Goal: Transaction & Acquisition: Purchase product/service

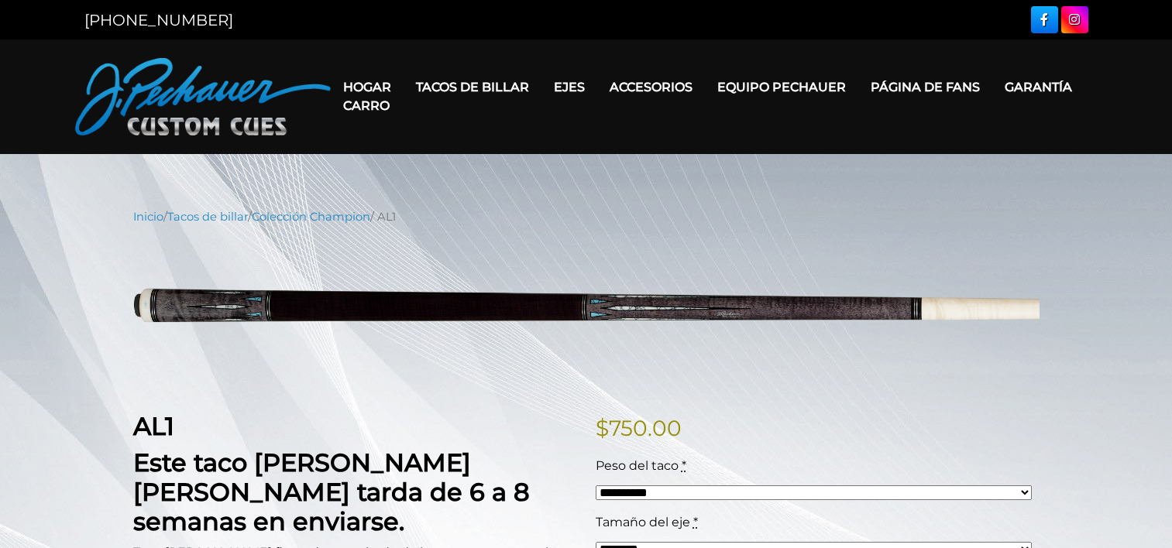
select select "*****"
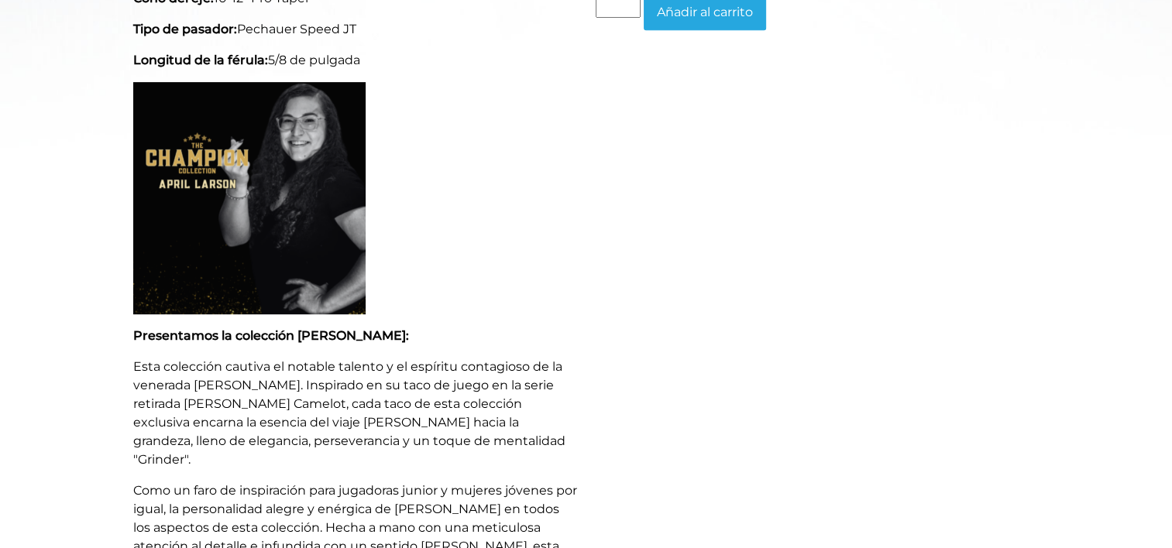
scroll to position [747, 0]
drag, startPoint x: 152, startPoint y: 373, endPoint x: 209, endPoint y: 373, distance: 57.3
click at [209, 373] on p "Esta colección cautiva el notable talento y el espíritu contagioso de la venera…" at bounding box center [355, 414] width 444 height 112
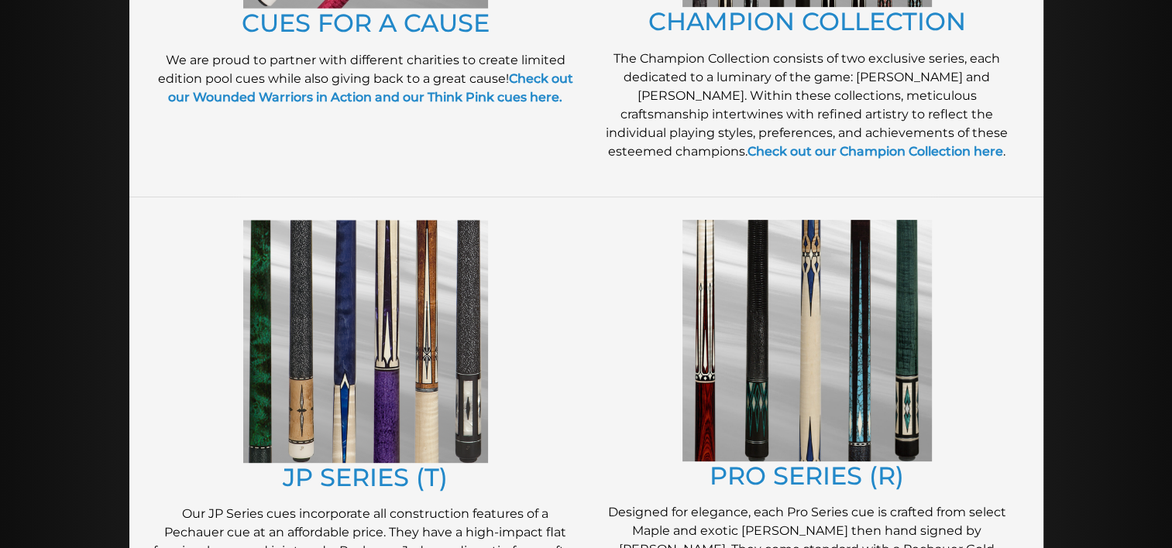
scroll to position [643, 0]
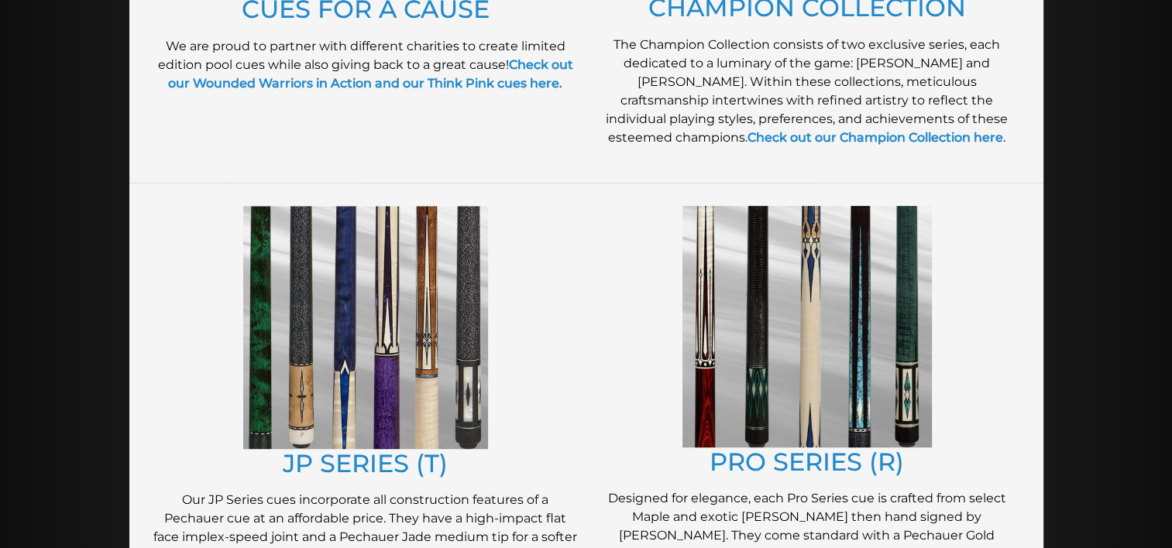
click at [468, 381] on img at bounding box center [365, 327] width 245 height 243
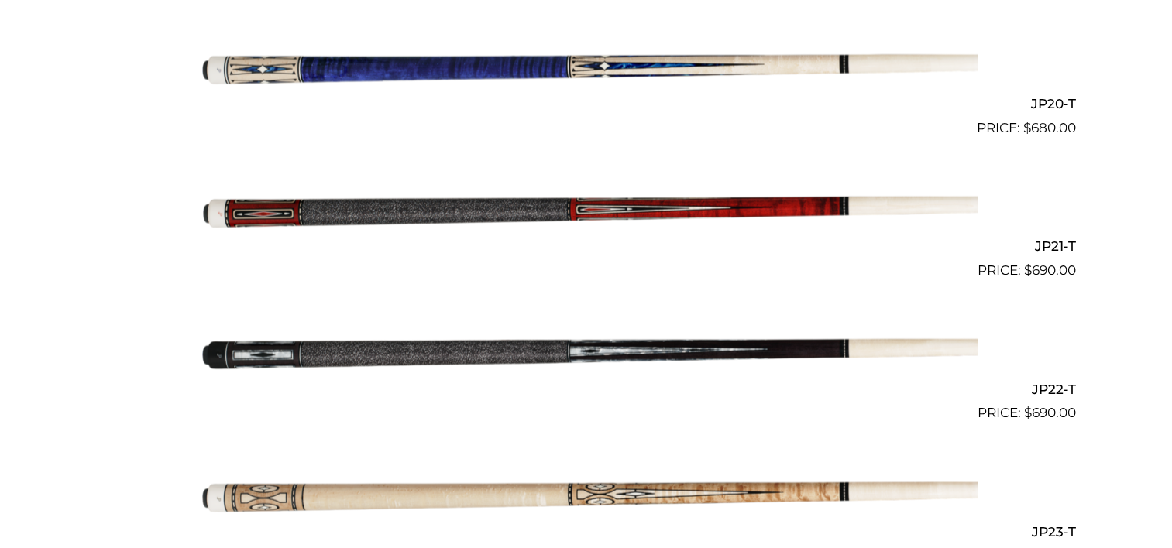
scroll to position [3201, 0]
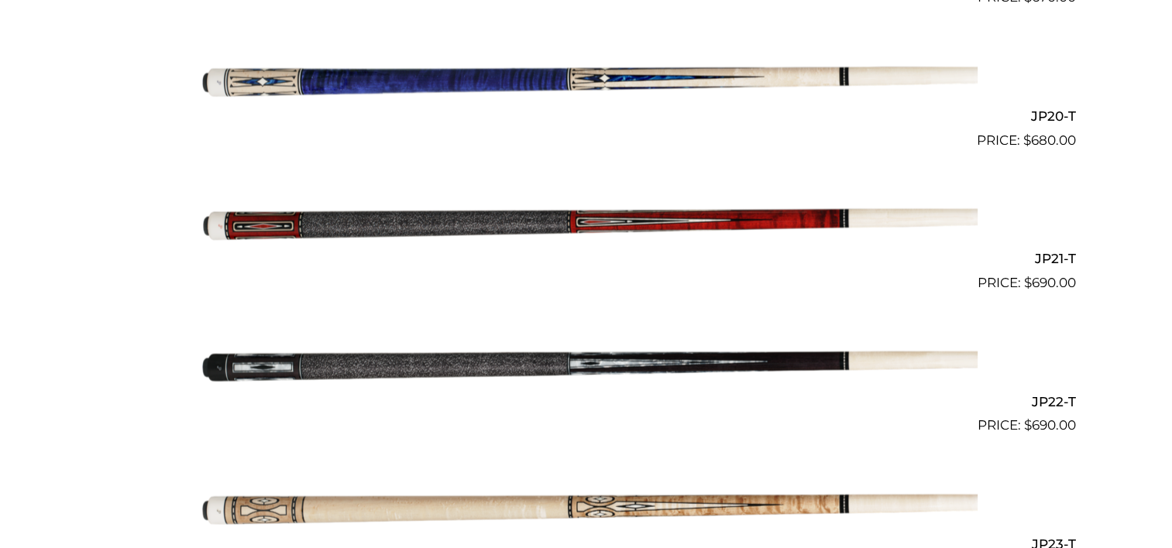
click at [421, 358] on img at bounding box center [586, 365] width 782 height 130
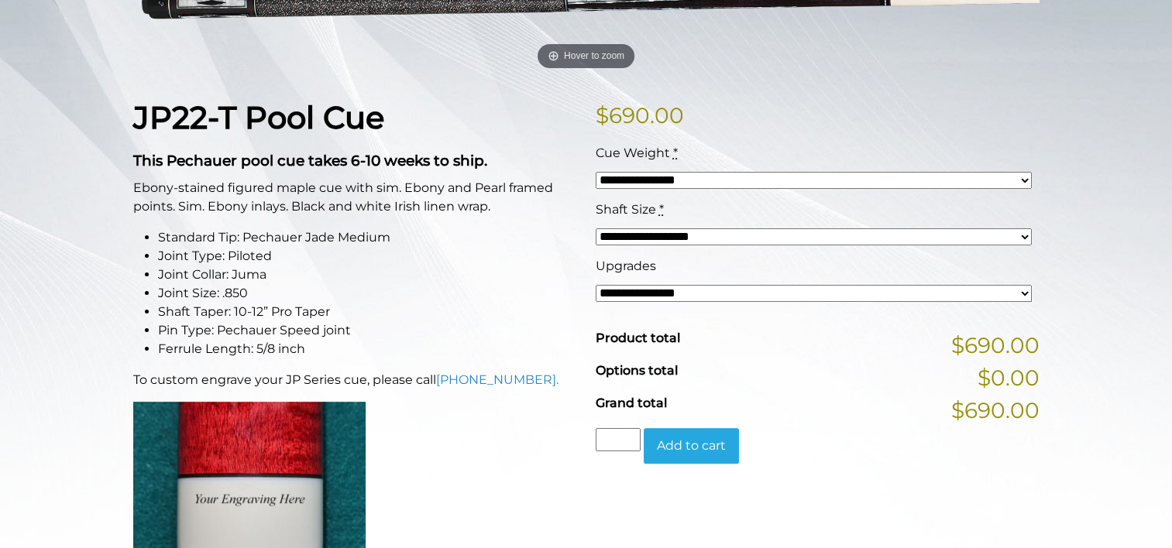
scroll to position [314, 0]
click at [603, 292] on select "**********" at bounding box center [814, 292] width 436 height 17
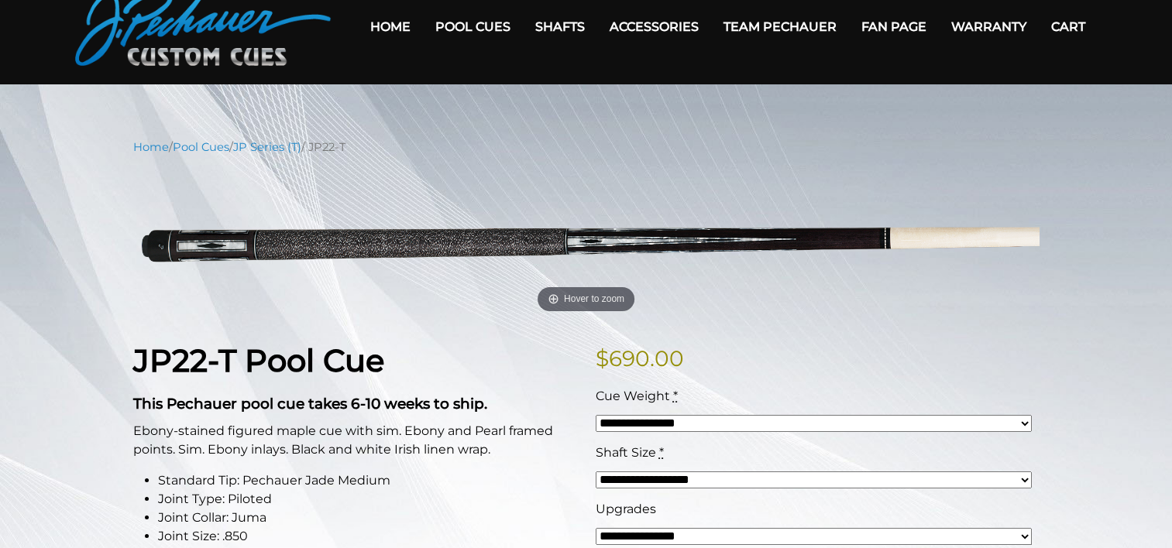
scroll to position [66, 0]
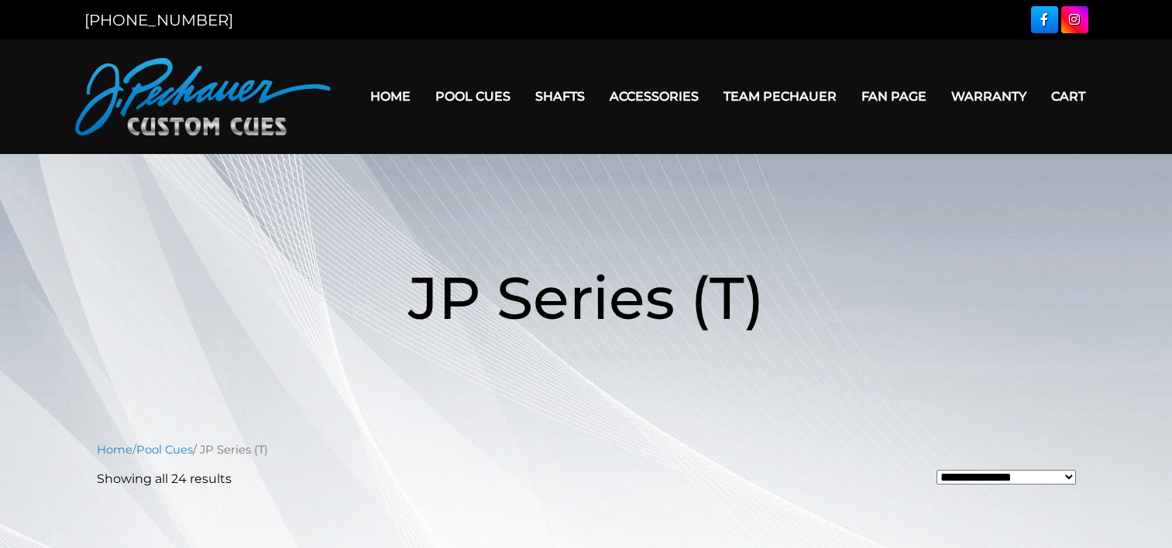
scroll to position [3201, 0]
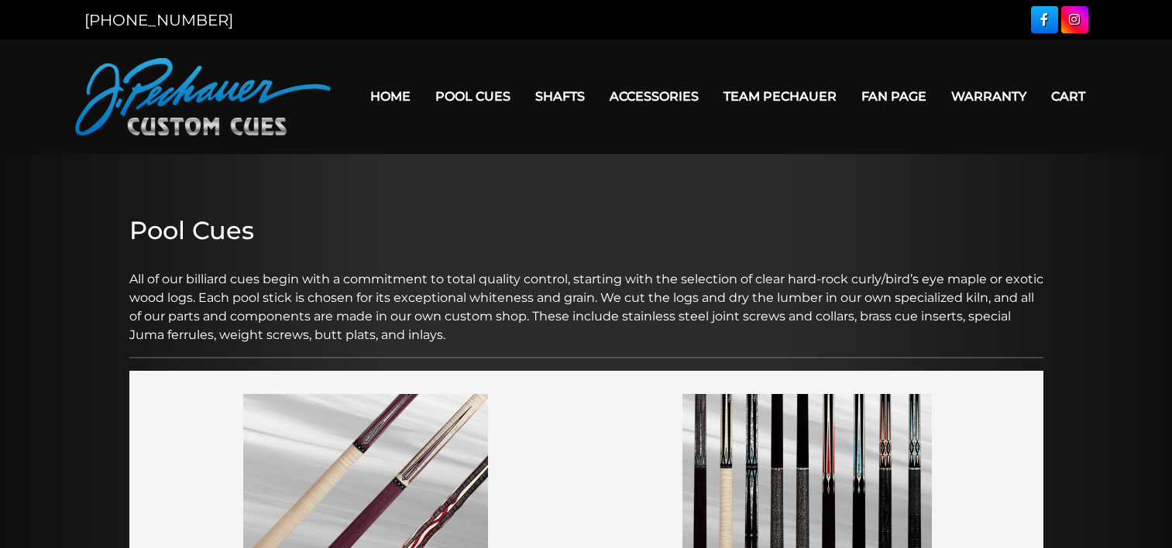
scroll to position [643, 0]
